Goal: Check status: Check status

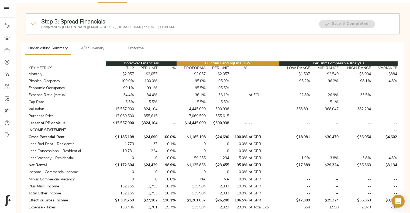
scroll to position [34, 0]
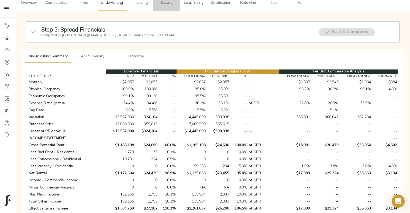
click at [165, 1] on span "Details" at bounding box center [166, 3] width 20 height 7
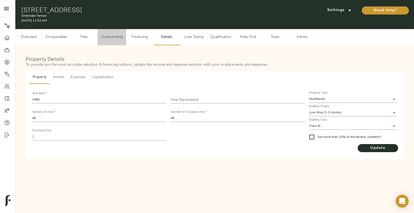
click at [120, 37] on span "Underwriting" at bounding box center [112, 37] width 22 height 7
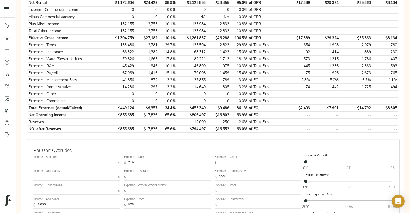
scroll to position [227, 0]
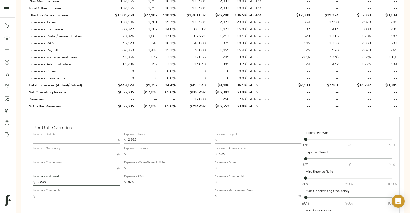
click at [80, 180] on input "2,833" at bounding box center [78, 182] width 82 height 6
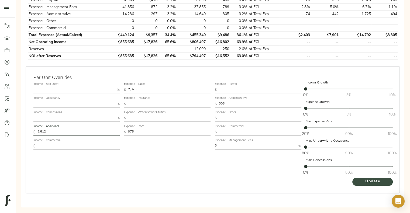
type input "3,812"
click at [368, 182] on span "Update" at bounding box center [372, 181] width 30 height 7
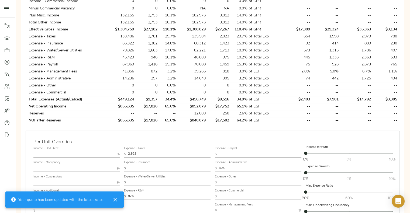
scroll to position [223, 0]
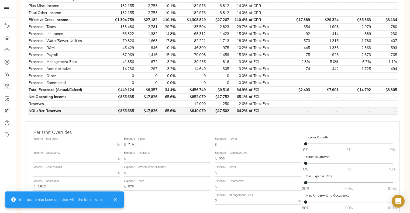
click at [195, 108] on td "$840,079" at bounding box center [191, 111] width 30 height 7
copy td "$840,079"
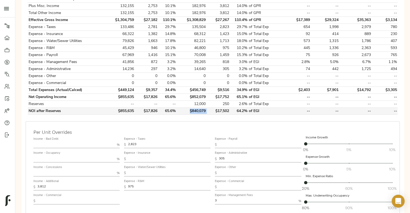
click at [195, 109] on td "$840,079" at bounding box center [191, 111] width 30 height 7
click at [138, 128] on div "Per Unit Overrides Income - Bad Debt % Income - Occupancy % Income - Concession…" at bounding box center [213, 184] width 374 height 127
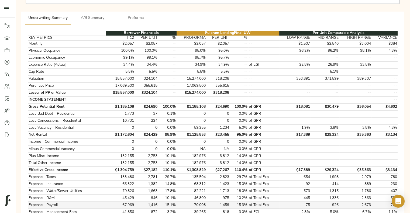
scroll to position [70, 0]
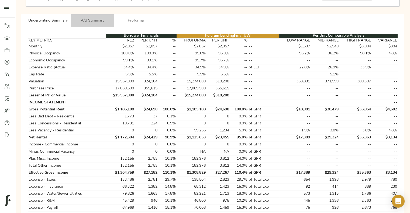
click at [92, 24] on button "A/B Summary" at bounding box center [92, 20] width 43 height 13
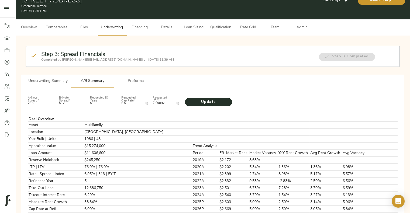
scroll to position [8, 0]
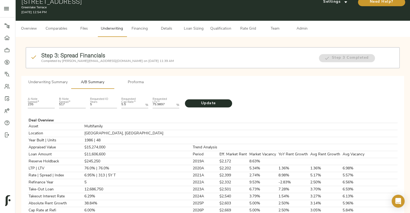
click at [64, 26] on span "Comparables" at bounding box center [57, 29] width 22 height 7
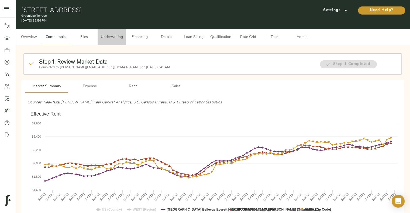
click at [115, 40] on span "Underwriting" at bounding box center [112, 37] width 22 height 7
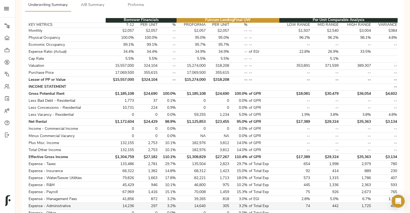
scroll to position [84, 0]
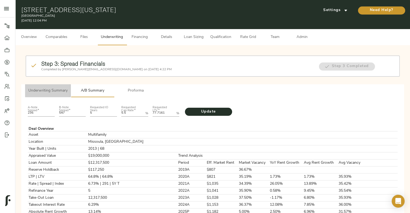
click at [48, 95] on button "Underwriting Summary" at bounding box center [48, 90] width 46 height 13
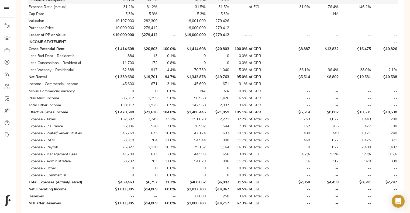
scroll to position [124, 0]
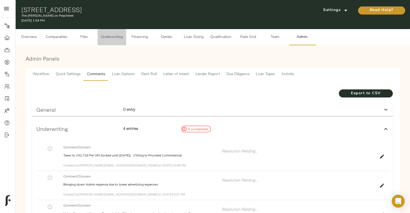
click at [115, 38] on span "Underwriting" at bounding box center [112, 37] width 22 height 7
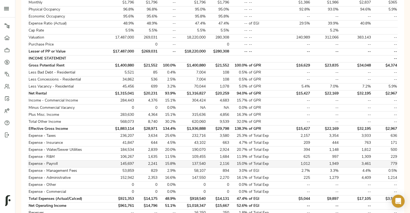
scroll to position [130, 0]
